Goal: Task Accomplishment & Management: Use online tool/utility

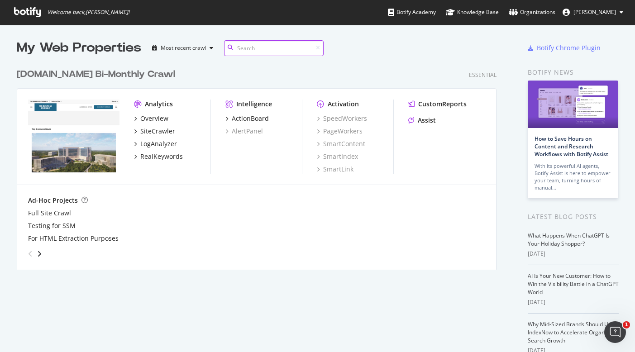
scroll to position [206, 480]
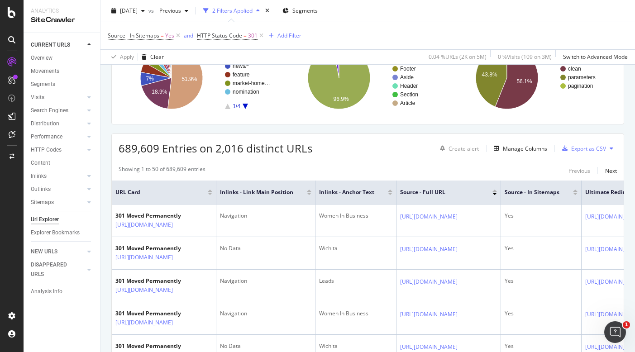
scroll to position [116, 0]
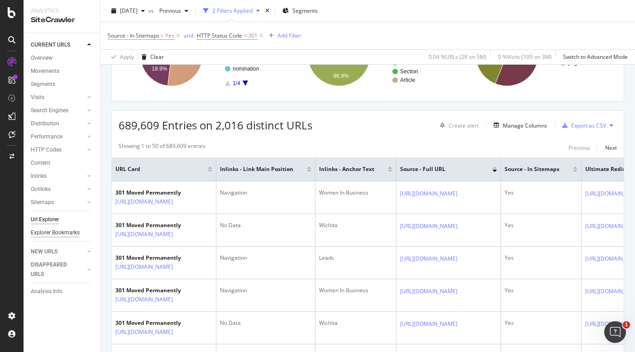
click at [62, 233] on div "Explorer Bookmarks" at bounding box center [55, 233] width 49 height 10
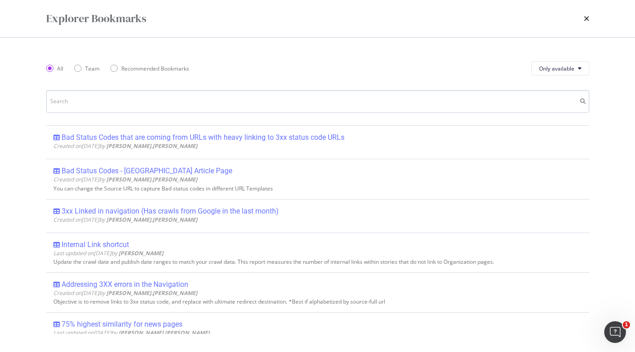
click at [104, 105] on input "modal" at bounding box center [317, 101] width 543 height 23
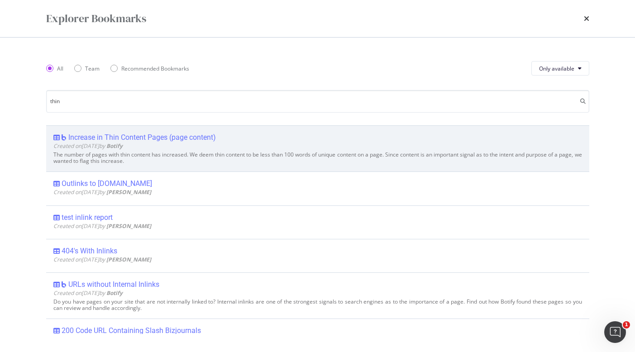
type input "thin"
click at [176, 136] on div "Increase in Thin Content Pages (page content)" at bounding box center [142, 137] width 148 height 9
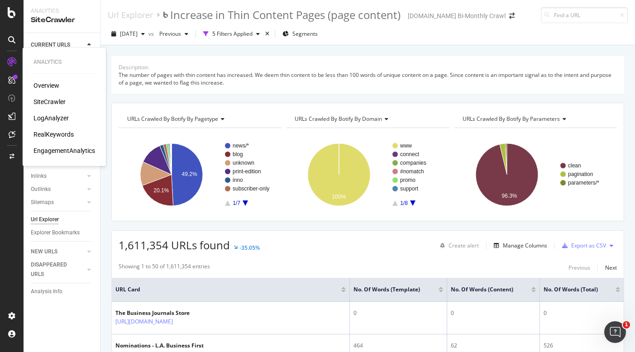
click at [13, 58] on icon at bounding box center [11, 61] width 9 height 9
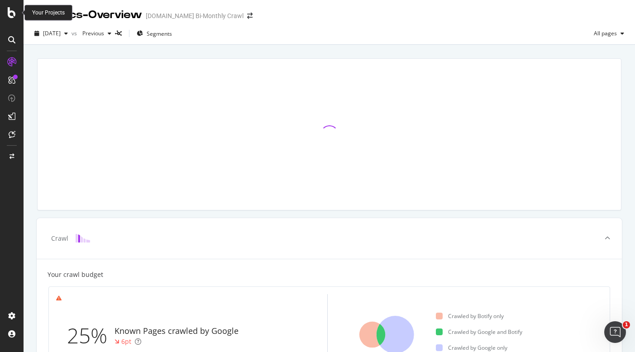
click at [11, 16] on icon at bounding box center [12, 12] width 8 height 11
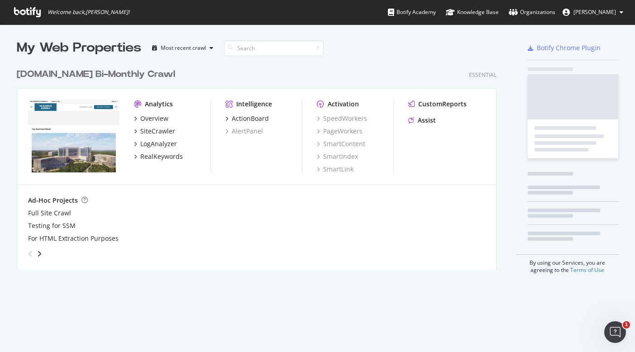
scroll to position [345, 621]
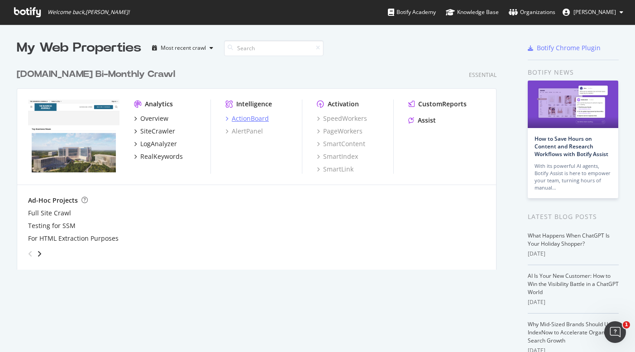
click at [232, 119] on div "ActionBoard" at bounding box center [250, 118] width 37 height 9
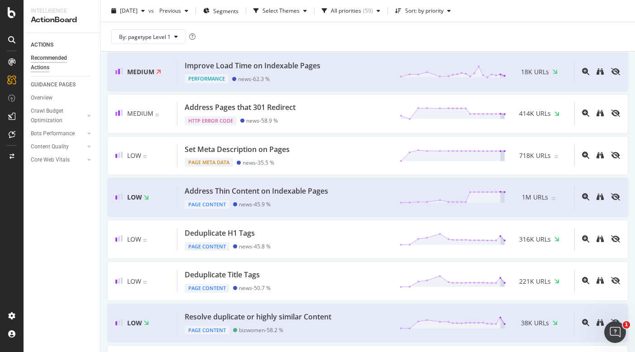
scroll to position [458, 0]
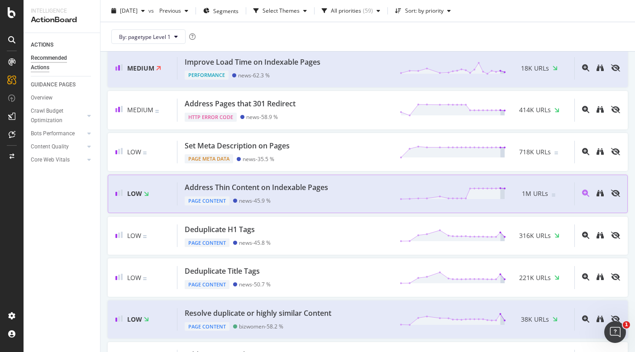
click at [304, 193] on div "Address Thin Content on Indexable Pages" at bounding box center [256, 187] width 143 height 10
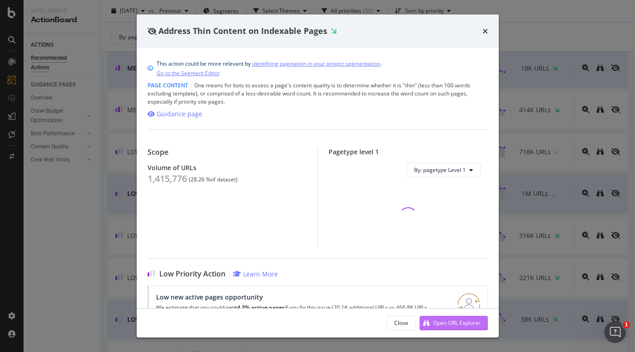
click at [446, 322] on div "Open URL Explorer" at bounding box center [457, 323] width 48 height 8
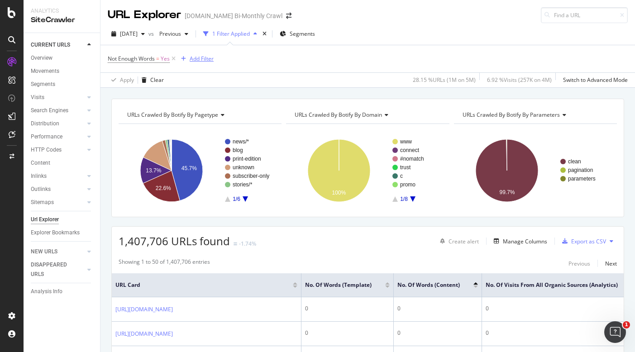
click at [195, 61] on div "Add Filter" at bounding box center [202, 59] width 24 height 8
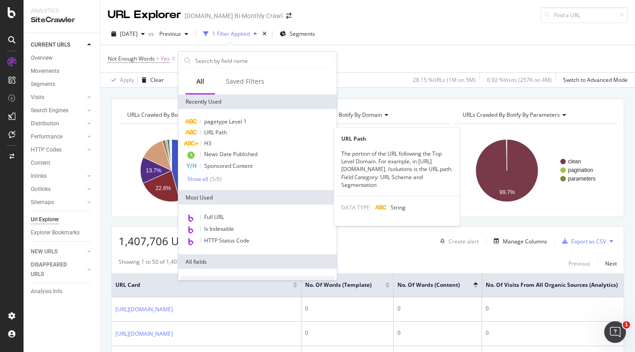
click at [222, 129] on span "URL Path" at bounding box center [215, 133] width 23 height 8
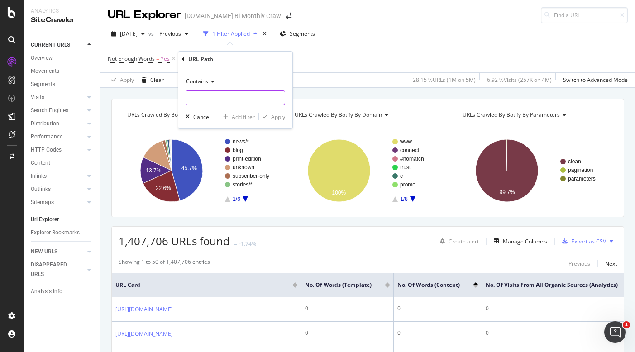
click at [223, 97] on input "text" at bounding box center [235, 98] width 99 height 14
type input "/c/"
click at [267, 114] on icon "button" at bounding box center [265, 116] width 5 height 5
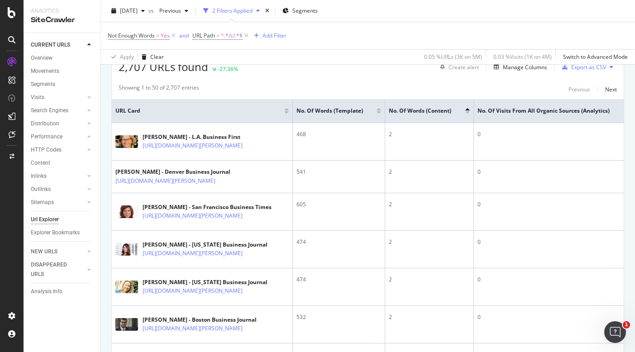
scroll to position [222, 0]
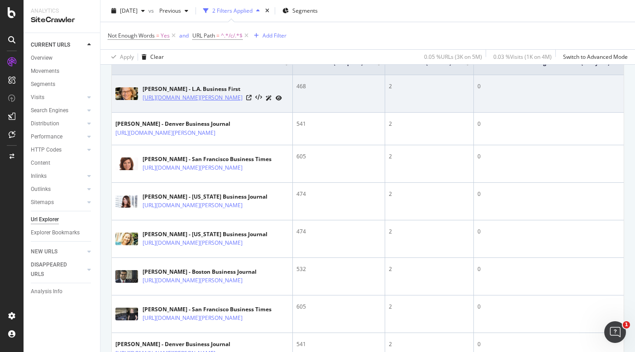
drag, startPoint x: 141, startPoint y: 95, endPoint x: 205, endPoint y: 118, distance: 67.7
click at [205, 105] on div "Laura Mohr - L.A. Business First https://www.bizjournals.com/losangeles/c/in-pr…" at bounding box center [201, 93] width 173 height 23
copy link "https://www.bizjournals.com/losangeles/c/in-profile-l-a-bizs-women-of-influence…"
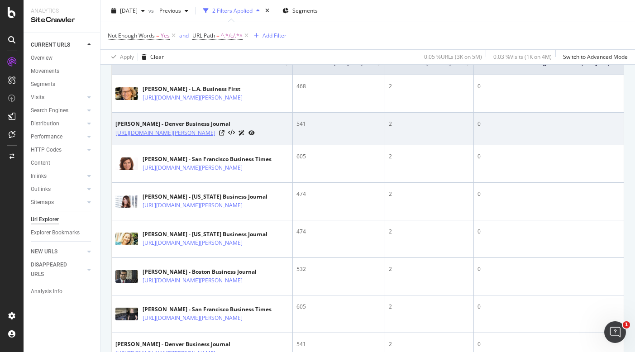
drag, startPoint x: 118, startPoint y: 145, endPoint x: 123, endPoint y: 159, distance: 15.0
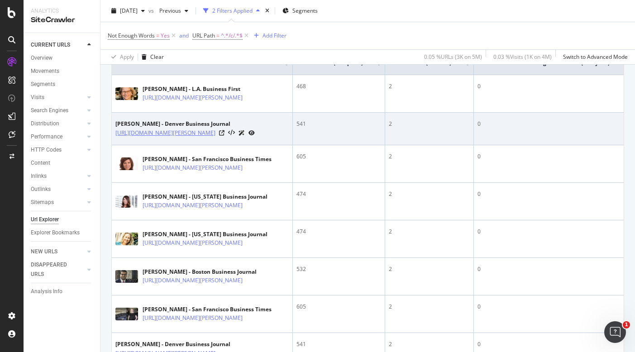
drag, startPoint x: 113, startPoint y: 145, endPoint x: 142, endPoint y: 163, distance: 34.0
click at [142, 145] on td "Andrew Morris - Denver Business Journal https://www.bizjournals.com/denver/c/wh…" at bounding box center [202, 129] width 181 height 33
copy link "https://www.bizjournals.com/denver/c/whos-in-the-running-for-dbjs-2018-40-under…"
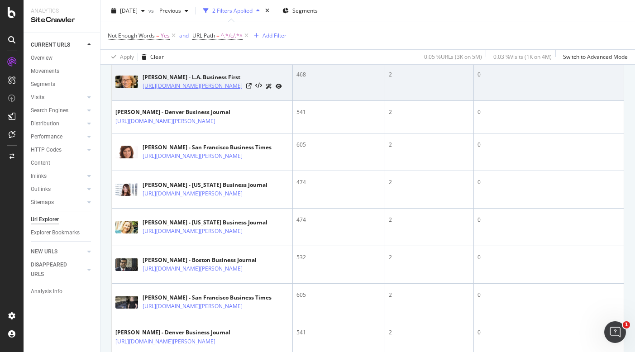
scroll to position [300, 0]
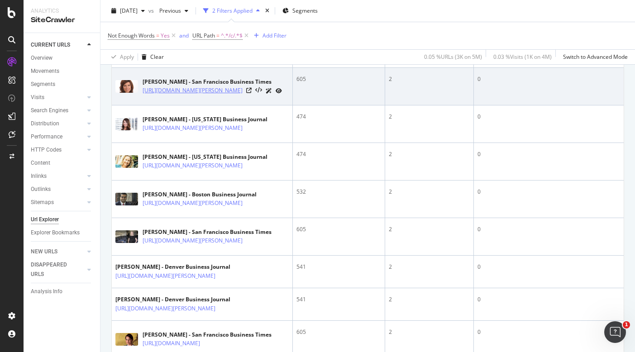
drag, startPoint x: 248, startPoint y: 142, endPoint x: 143, endPoint y: 121, distance: 107.9
click at [143, 105] on td "Kristi Mitchem - San Francisco Business Times https://www.bizjournals.com/sanfr…" at bounding box center [202, 87] width 181 height 38
copy link "https://www.bizjournals.com/sanfrancisco/c/most-influential-women-in-bay-area-b…"
